Goal: Task Accomplishment & Management: Use online tool/utility

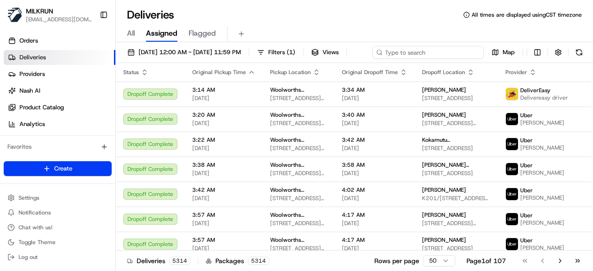
click at [431, 52] on div "[DATE] 12:00 AM - [DATE] 11:59 PM Filters ( 1 ) Views Map" at bounding box center [354, 54] width 477 height 17
paste input "726ddc0a-0f4d-44d9-bb06-7424480dc0e4"
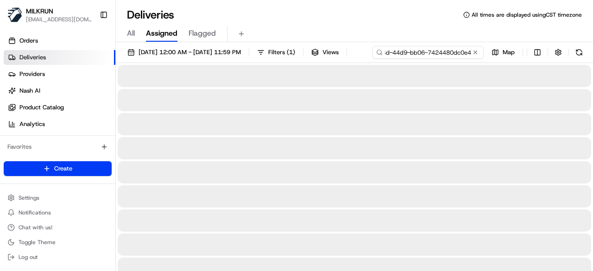
type input "726ddc0a-0f4d-44d9-bb06-7424480dc0e4"
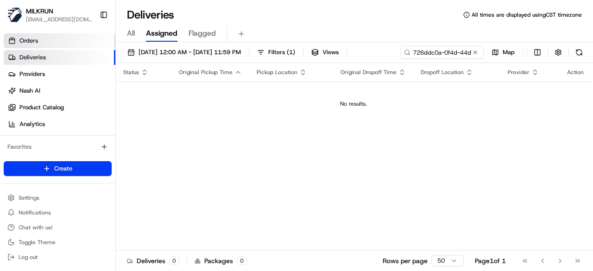
click at [58, 43] on link "Orders" at bounding box center [60, 40] width 112 height 15
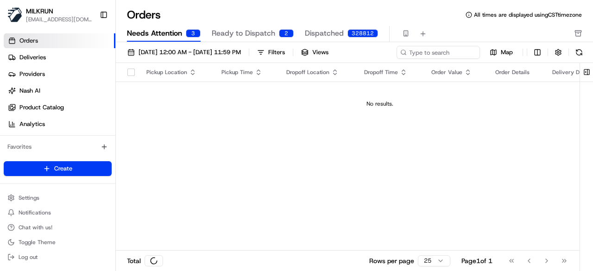
click at [157, 31] on span "Needs Attention" at bounding box center [154, 33] width 55 height 11
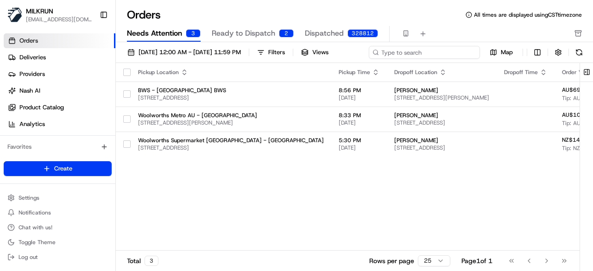
click at [439, 51] on div "01/08/2025 12:00 AM - 31/08/2025 11:59 PM Filters Views Map" at bounding box center [354, 54] width 477 height 17
paste input "726ddc0a-0f4d-44d9-bb06-7424480dc0e4"
type input "726ddc0a-0f4d-44d9-bb06-7424480dc0e4"
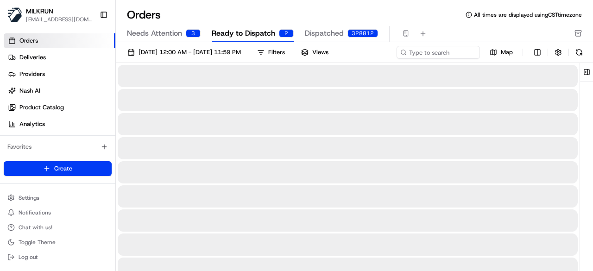
click at [250, 35] on span "Ready to Dispatch" at bounding box center [244, 33] width 64 height 11
click at [442, 51] on div "01/08/2025 12:00 AM - 31/08/2025 11:59 PM Filters Views Map" at bounding box center [354, 54] width 477 height 17
paste input "726ddc0a-0f4d-44d9-bb06-7424480dc0e4"
type input "726ddc0a-0f4d-44d9-bb06-7424480dc0e4"
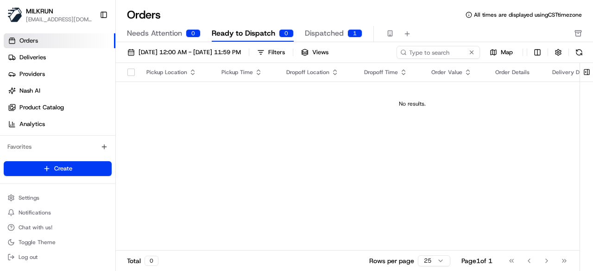
click at [154, 31] on span "Needs Attention" at bounding box center [154, 33] width 55 height 11
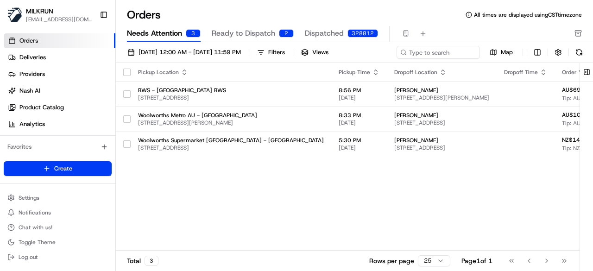
click at [324, 32] on span "Dispatched" at bounding box center [324, 33] width 39 height 11
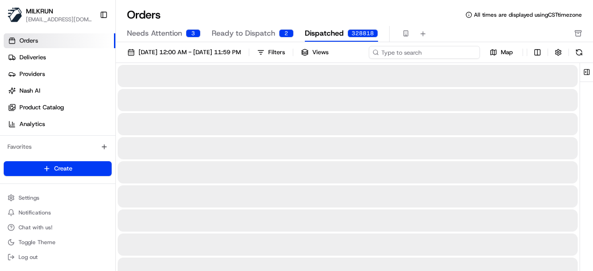
click at [443, 52] on input at bounding box center [424, 52] width 111 height 13
paste input "726ddc0a-0f4d-44d9-bb06-7424480dc0e4"
type input "726ddc0a-0f4d-44d9-bb06-7424480dc0e4"
click at [159, 34] on span "Needs Attention" at bounding box center [154, 33] width 55 height 11
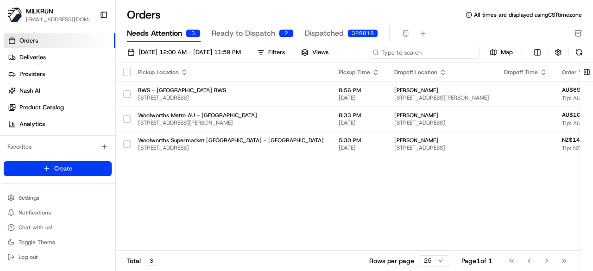
click at [425, 54] on div "01/08/2025 12:00 AM - 31/08/2025 11:59 PM Filters Views Map" at bounding box center [354, 54] width 477 height 17
paste input "726ddc0a-0f4d-44d9-bb06-7424480dc0e4"
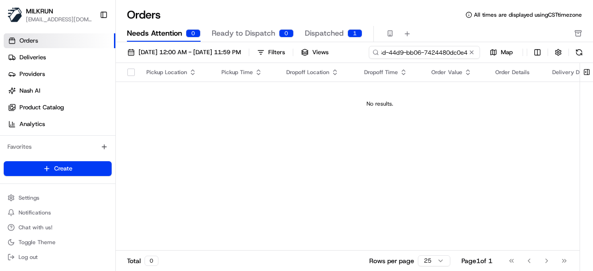
type input "726ddc0a-0f4d-44d9-bb06-7424480dc0e4"
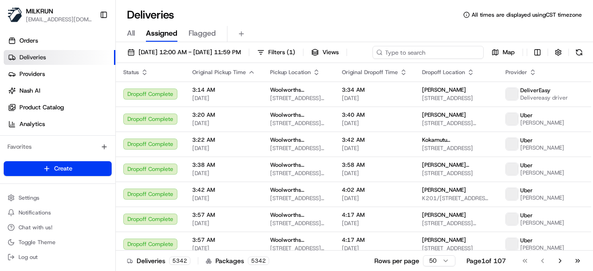
click at [436, 49] on div "[DATE] 12:00 AM - [DATE] 11:59 PM Filters ( 1 ) Views Map" at bounding box center [354, 54] width 477 height 17
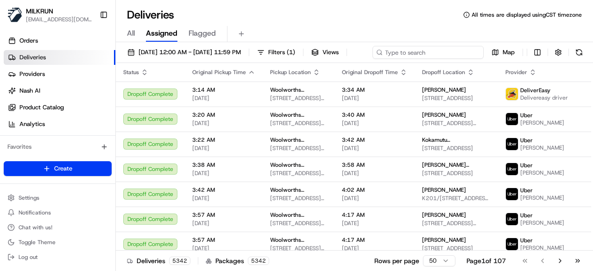
paste input "726ddc0a-0f4d-44d9-bb06-7424480dc0e4"
type input "726ddc0a-0f4d-44d9-bb06-7424480dc0e4"
